Goal: Contribute content

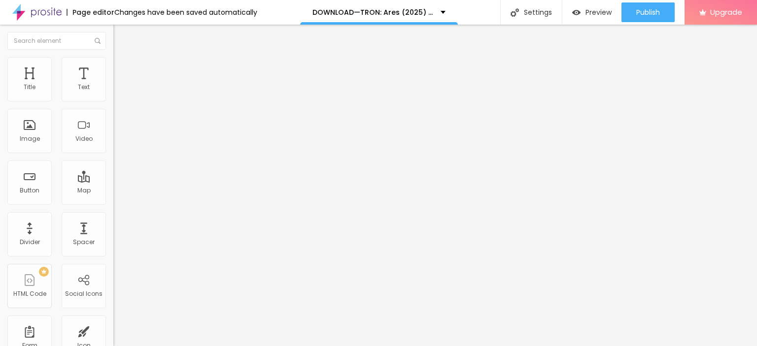
click at [113, 85] on span "Add image" at bounding box center [133, 80] width 40 height 8
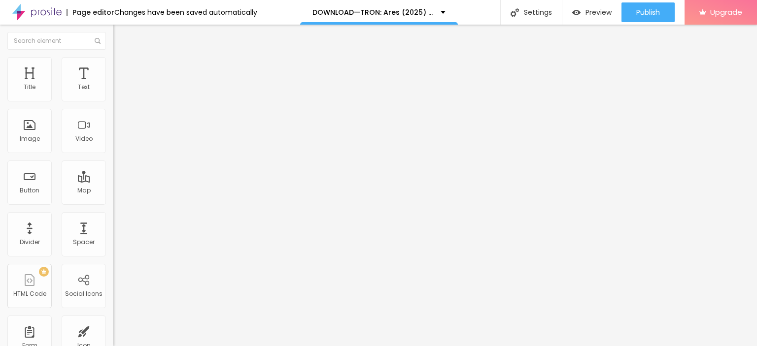
click at [121, 35] on img "button" at bounding box center [125, 36] width 8 height 8
click at [121, 37] on img "button" at bounding box center [125, 36] width 8 height 8
click at [113, 93] on input "Click me" at bounding box center [172, 88] width 118 height 10
paste input "LICK HERE ▶️ TRON: Ares [2025] ]"
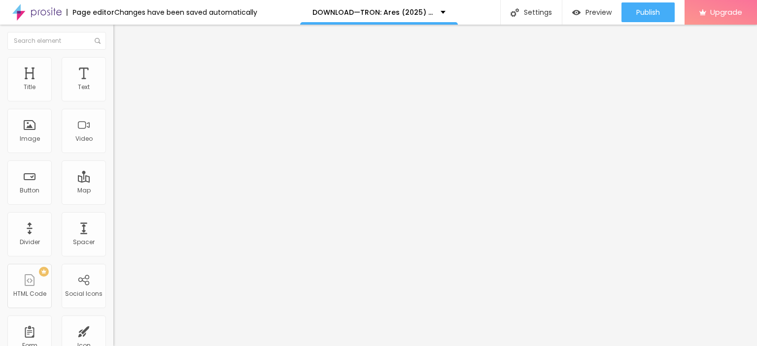
type input "CLICK HERE ▶️ TRON: Ares [2025] ]"
click at [113, 199] on input "https://" at bounding box center [172, 198] width 118 height 10
click at [113, 203] on input "https://" at bounding box center [172, 198] width 118 height 10
paste input "[DOMAIN_NAME]/en/movie/533533/pro"
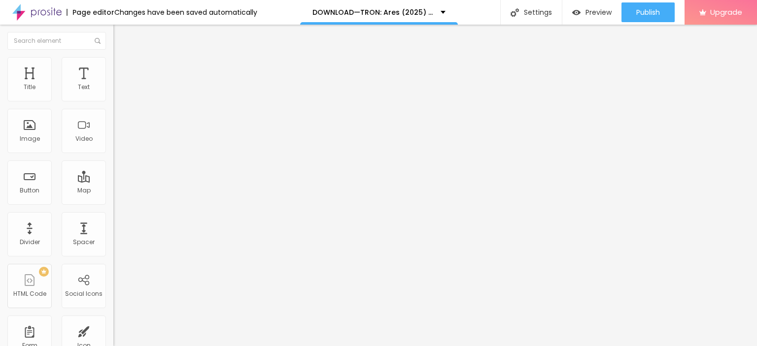
scroll to position [0, 40]
type input "[URL][DOMAIN_NAME]"
drag, startPoint x: 59, startPoint y: 131, endPoint x: 39, endPoint y: 137, distance: 21.1
click at [113, 118] on img at bounding box center [116, 114] width 7 height 7
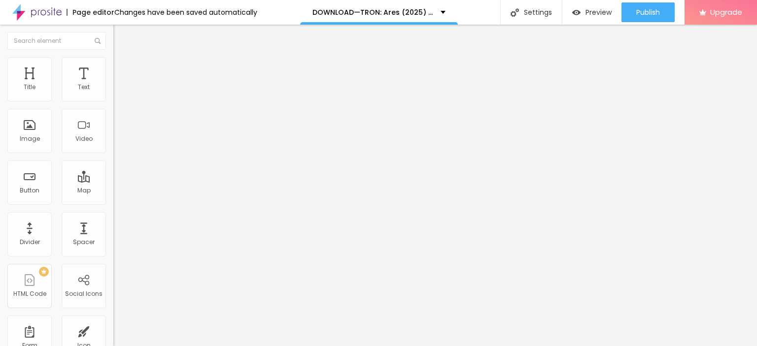
click at [113, 30] on button "Edit Button" at bounding box center [169, 36] width 113 height 23
click at [174, 346] on div at bounding box center [378, 352] width 757 height 0
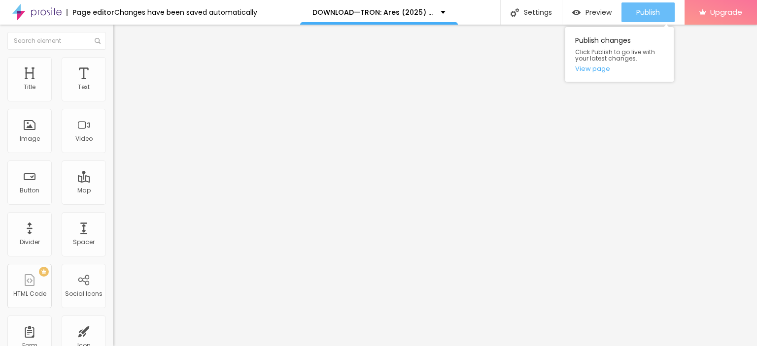
click at [643, 12] on span "Publish" at bounding box center [648, 12] width 24 height 8
click at [650, 5] on div "Publish" at bounding box center [648, 12] width 24 height 20
click at [602, 66] on link "View page" at bounding box center [619, 69] width 89 height 6
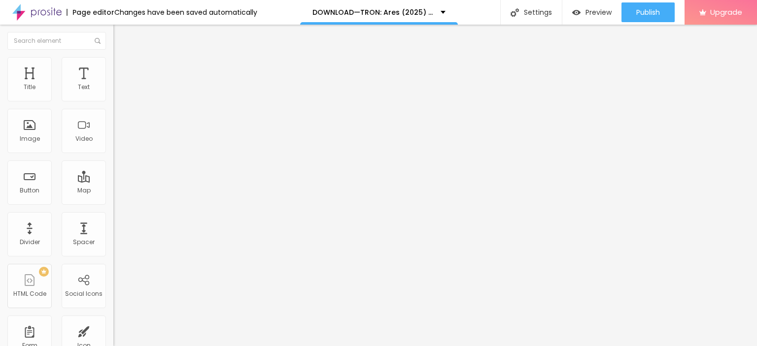
click at [51, 8] on img at bounding box center [36, 12] width 49 height 25
